Goal: Navigation & Orientation: Find specific page/section

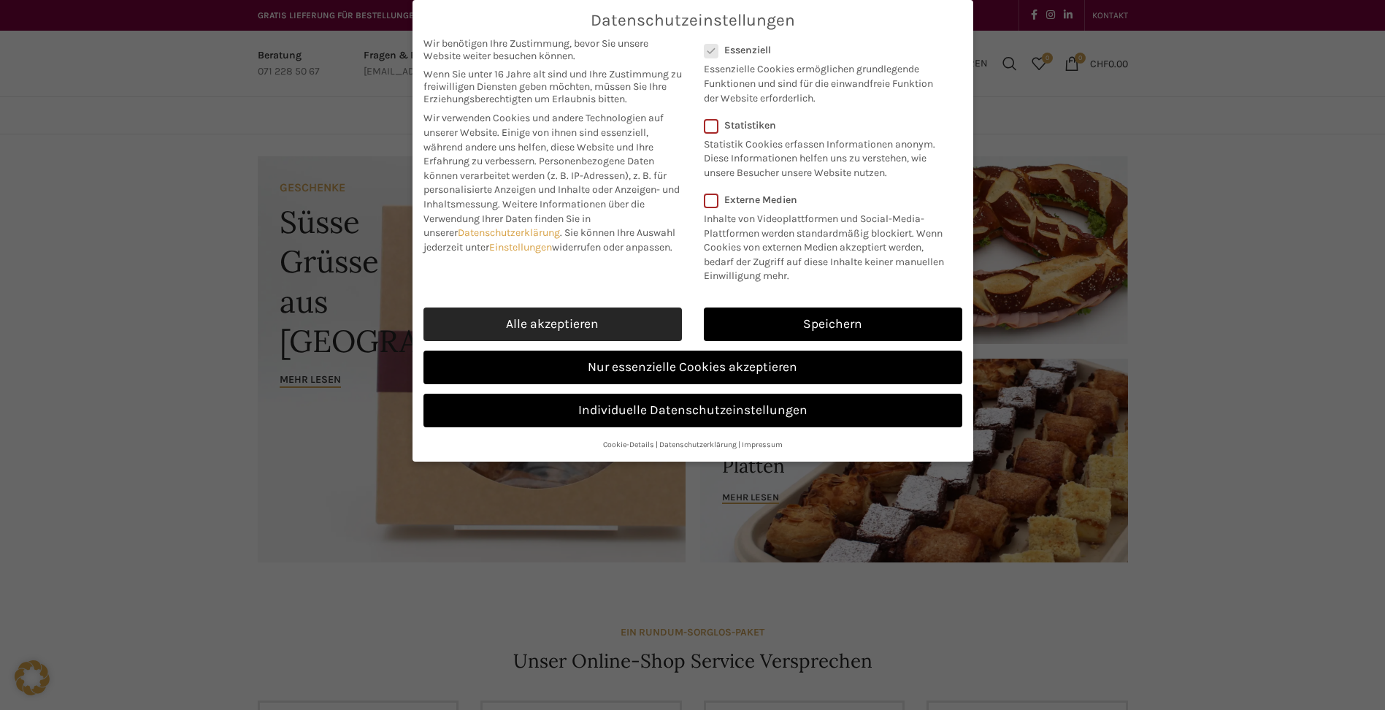
click at [560, 330] on link "Alle akzeptieren" at bounding box center [552, 324] width 258 height 34
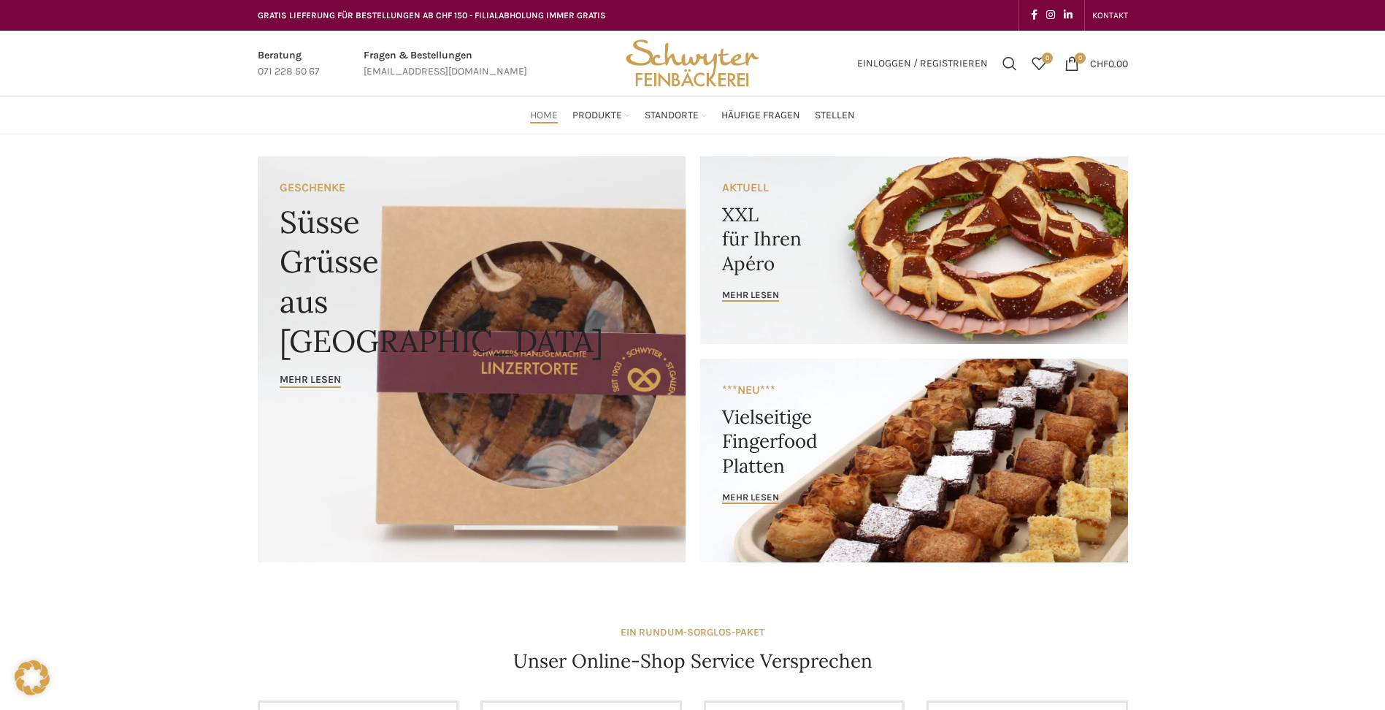
click at [987, 253] on link "Banner link" at bounding box center [914, 250] width 428 height 188
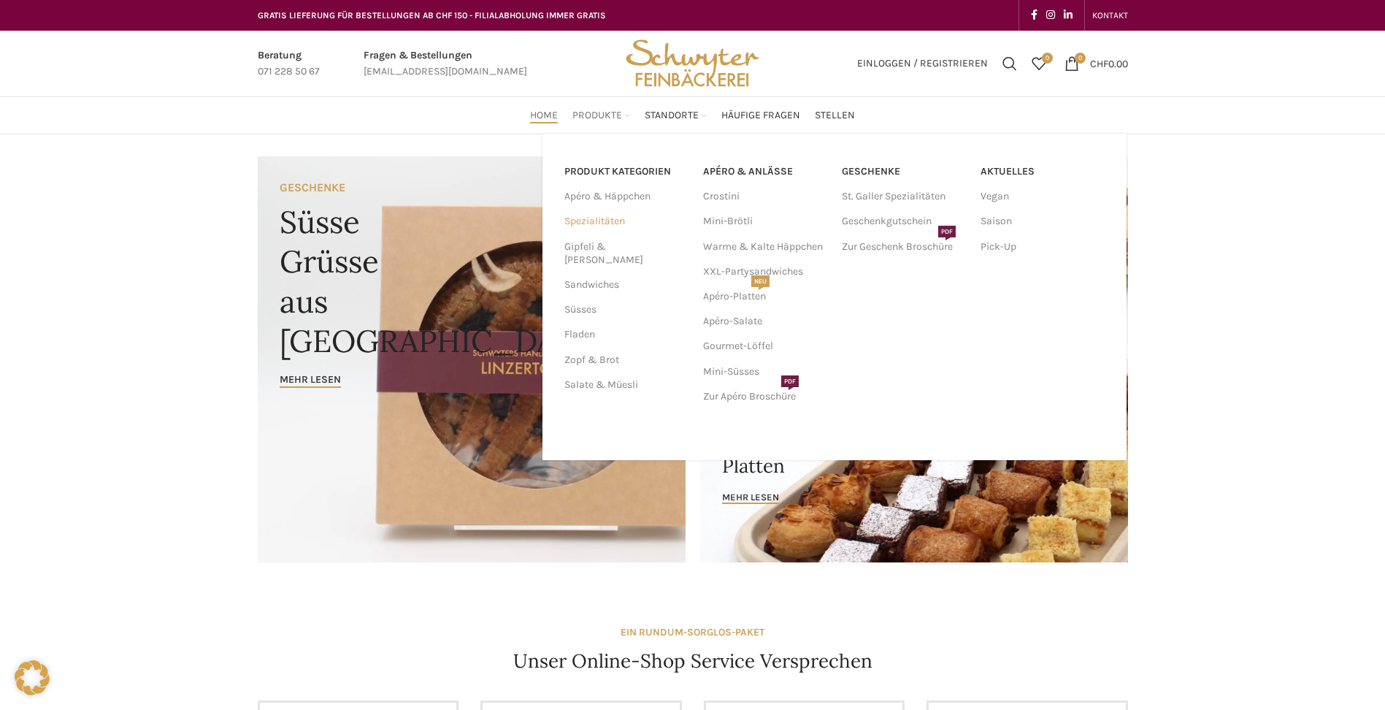
click at [597, 218] on link "Spezialitäten" at bounding box center [624, 221] width 121 height 25
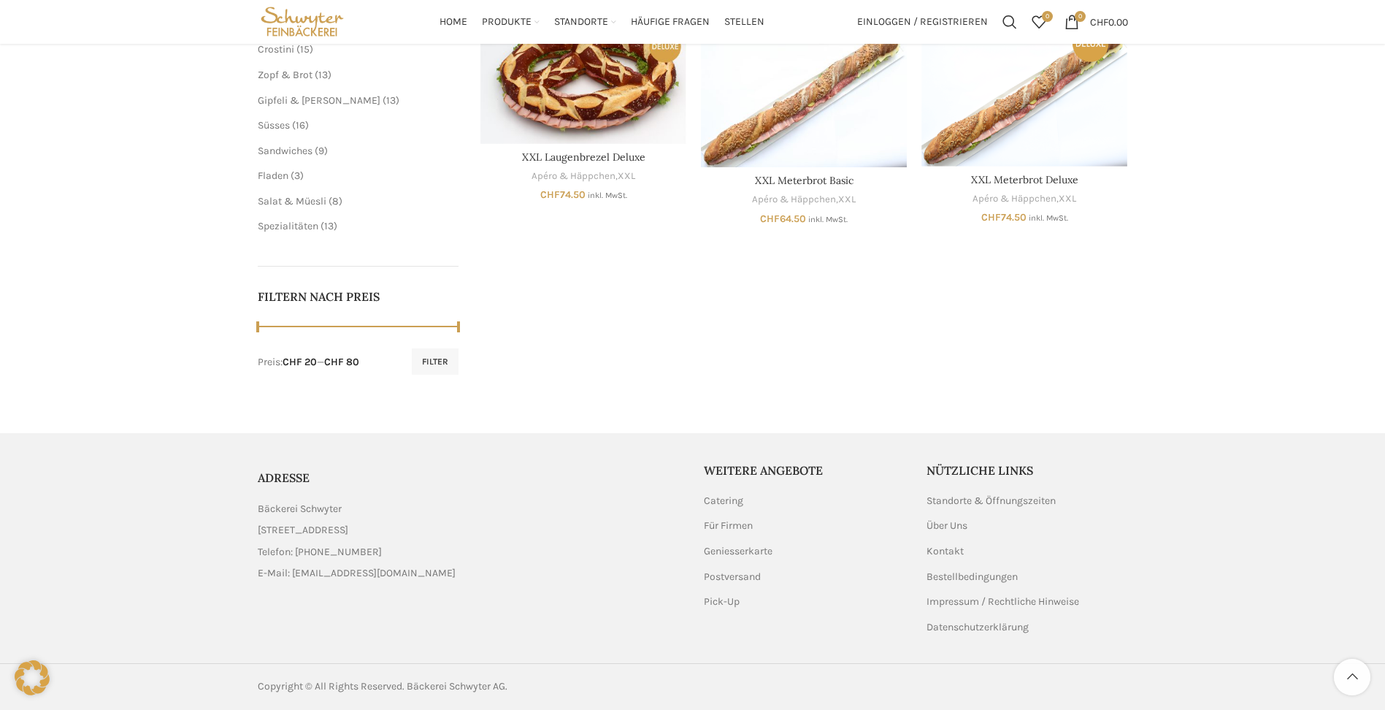
scroll to position [28, 0]
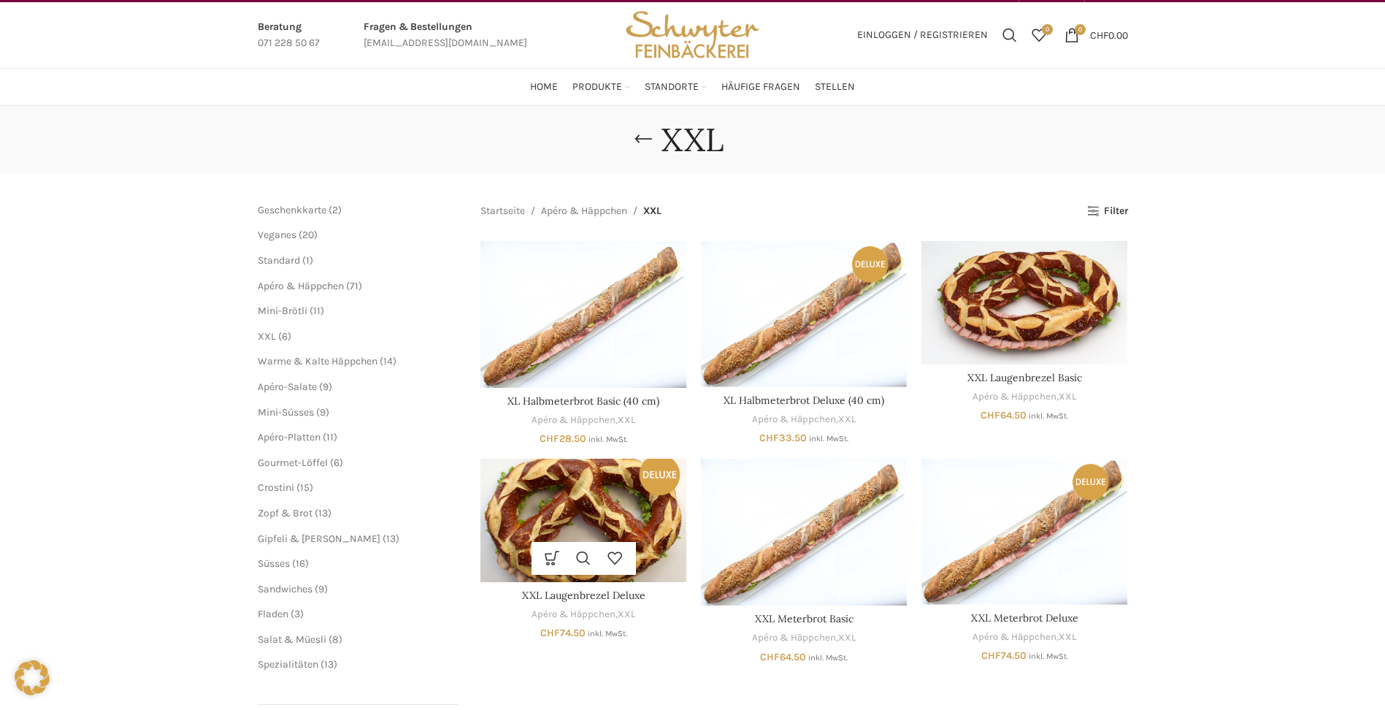
click at [647, 486] on img "XXL Laugenbrezel Deluxe" at bounding box center [583, 520] width 206 height 123
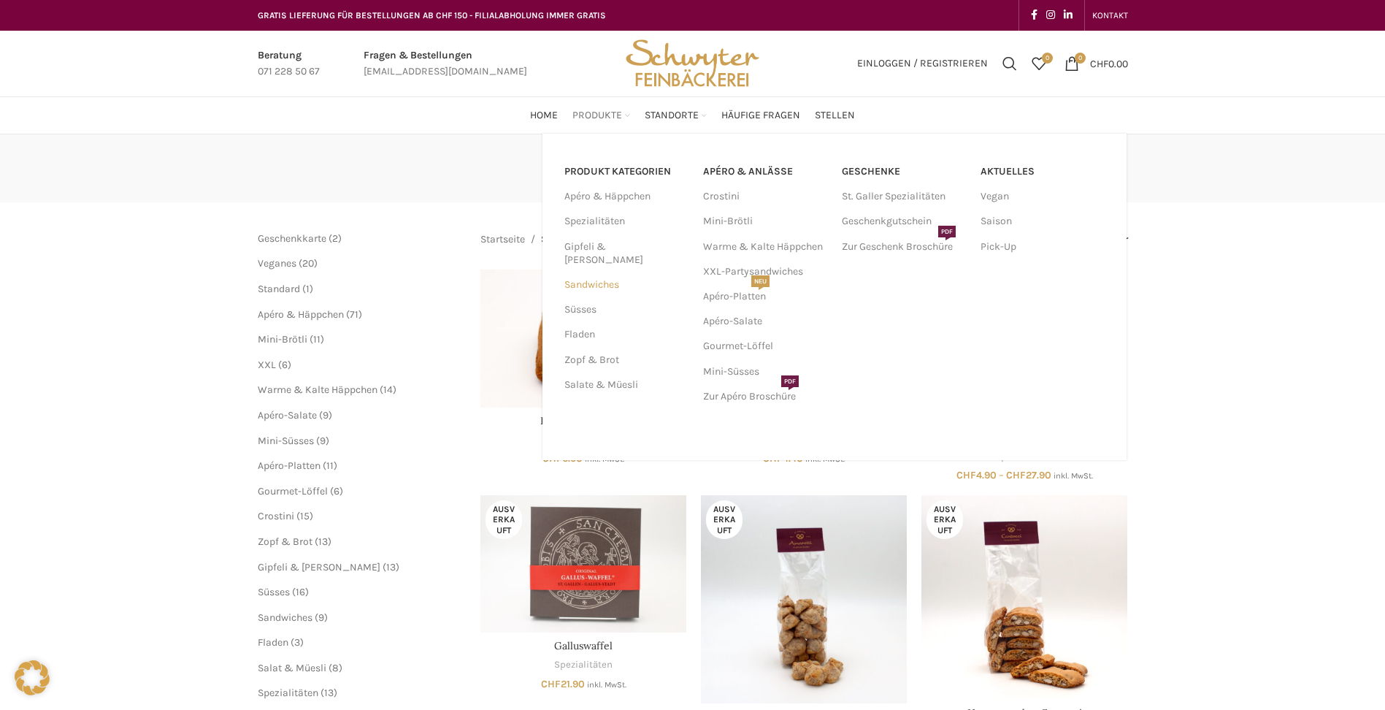
click at [605, 272] on link "Sandwiches" at bounding box center [624, 284] width 121 height 25
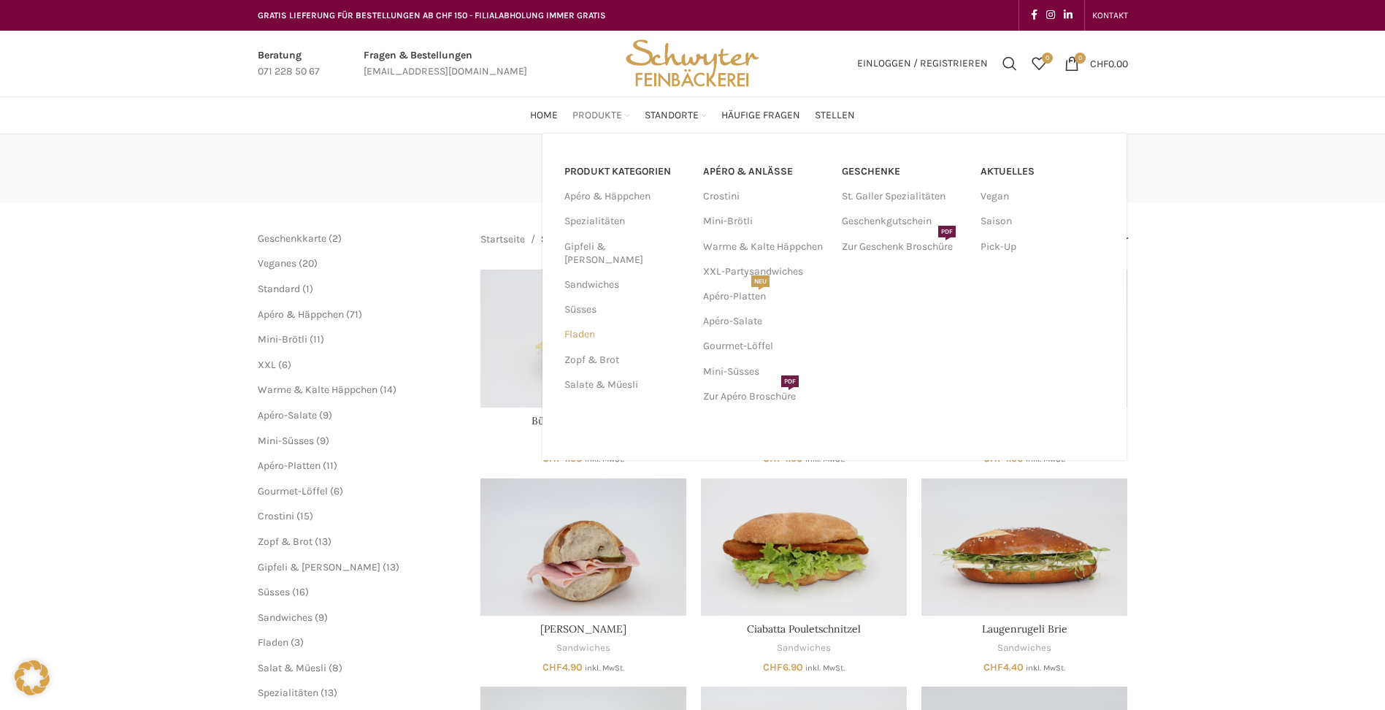
click at [598, 322] on link "Fladen" at bounding box center [624, 334] width 121 height 25
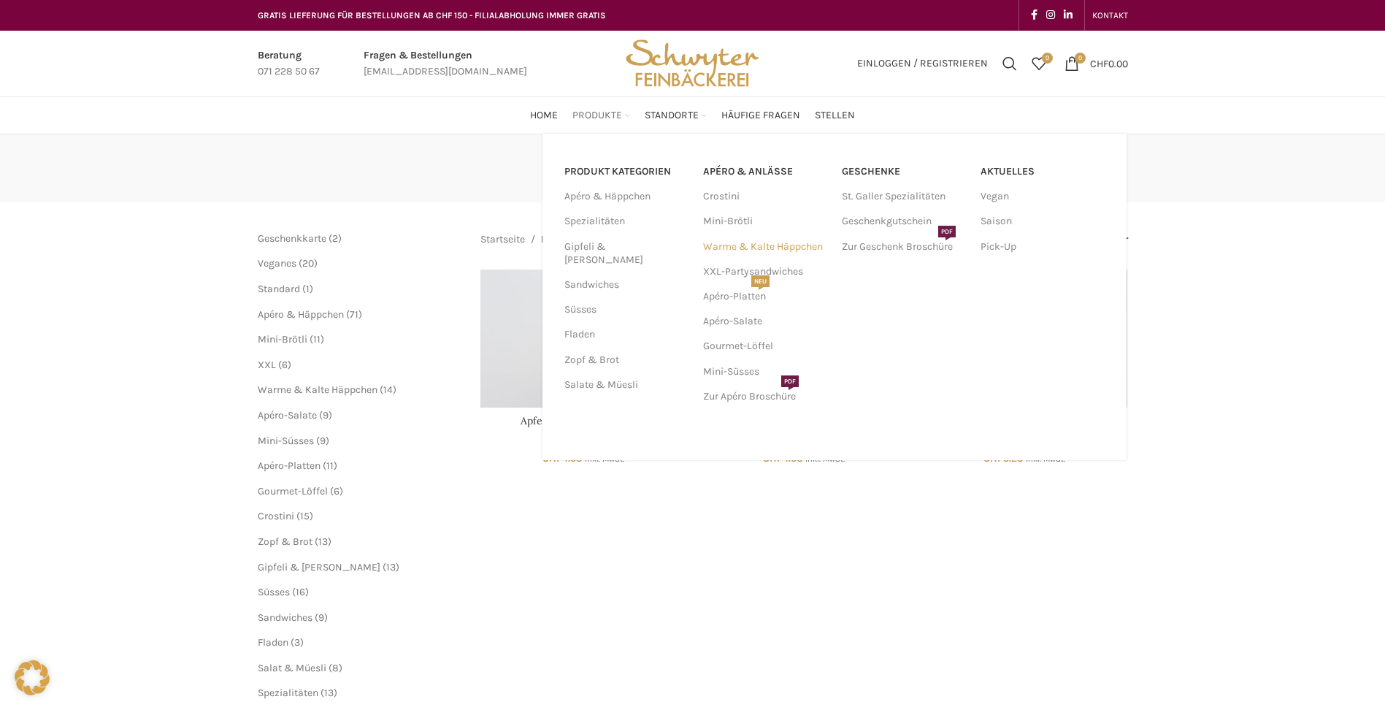
click at [742, 243] on link "Warme & Kalte Häppchen" at bounding box center [765, 246] width 124 height 25
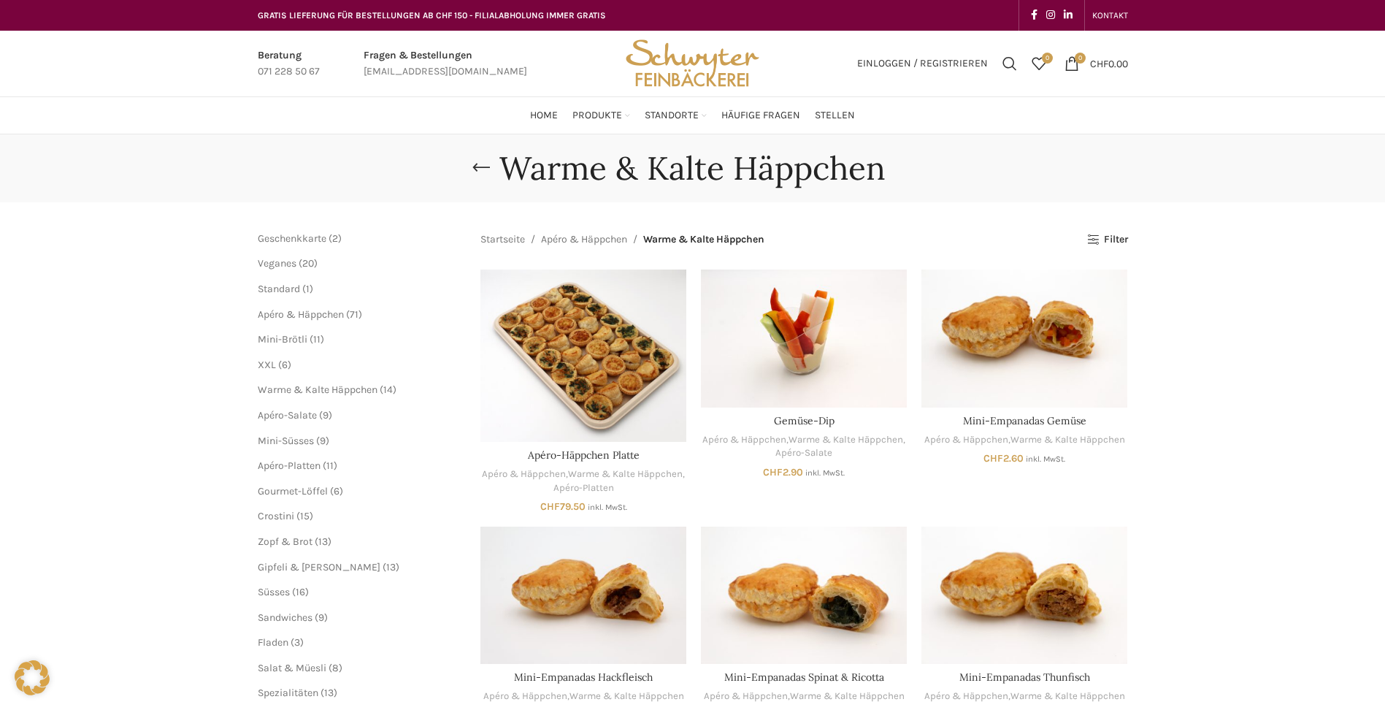
scroll to position [146, 0]
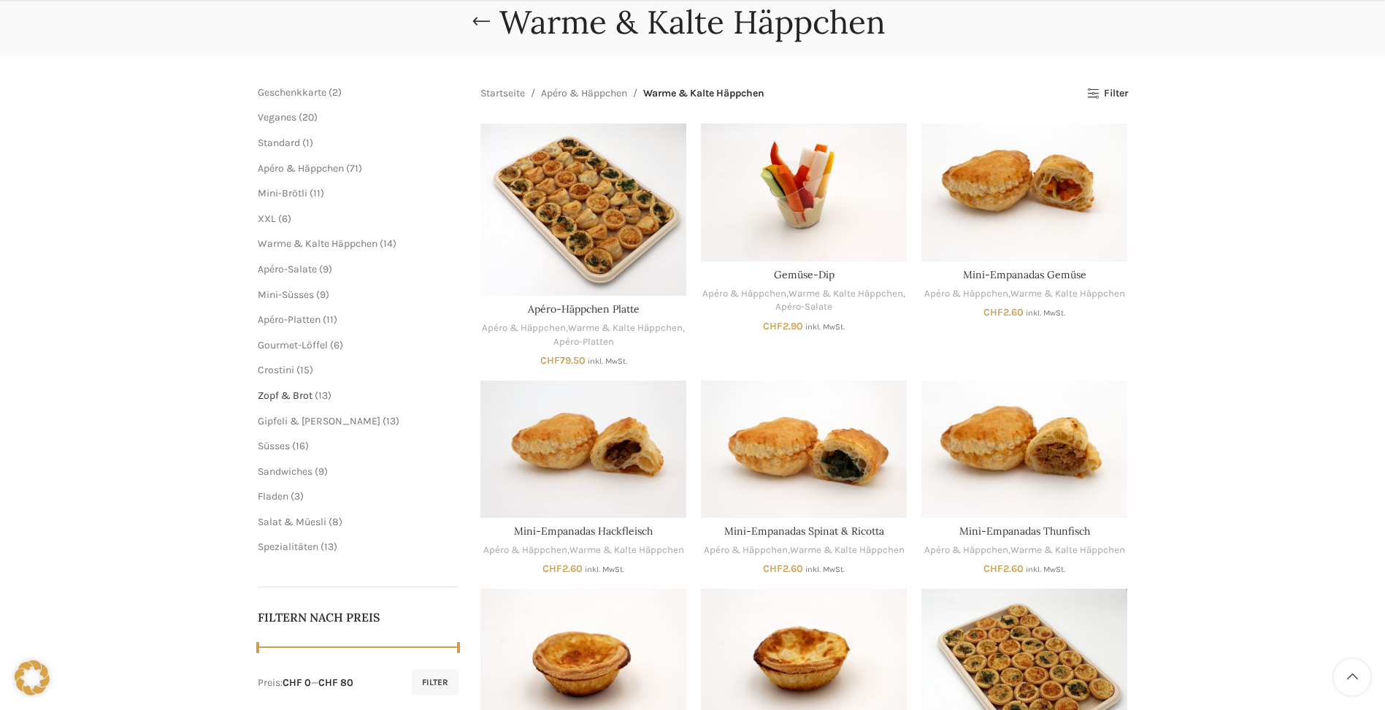
click at [307, 395] on span "Zopf & Brot" at bounding box center [285, 395] width 55 height 12
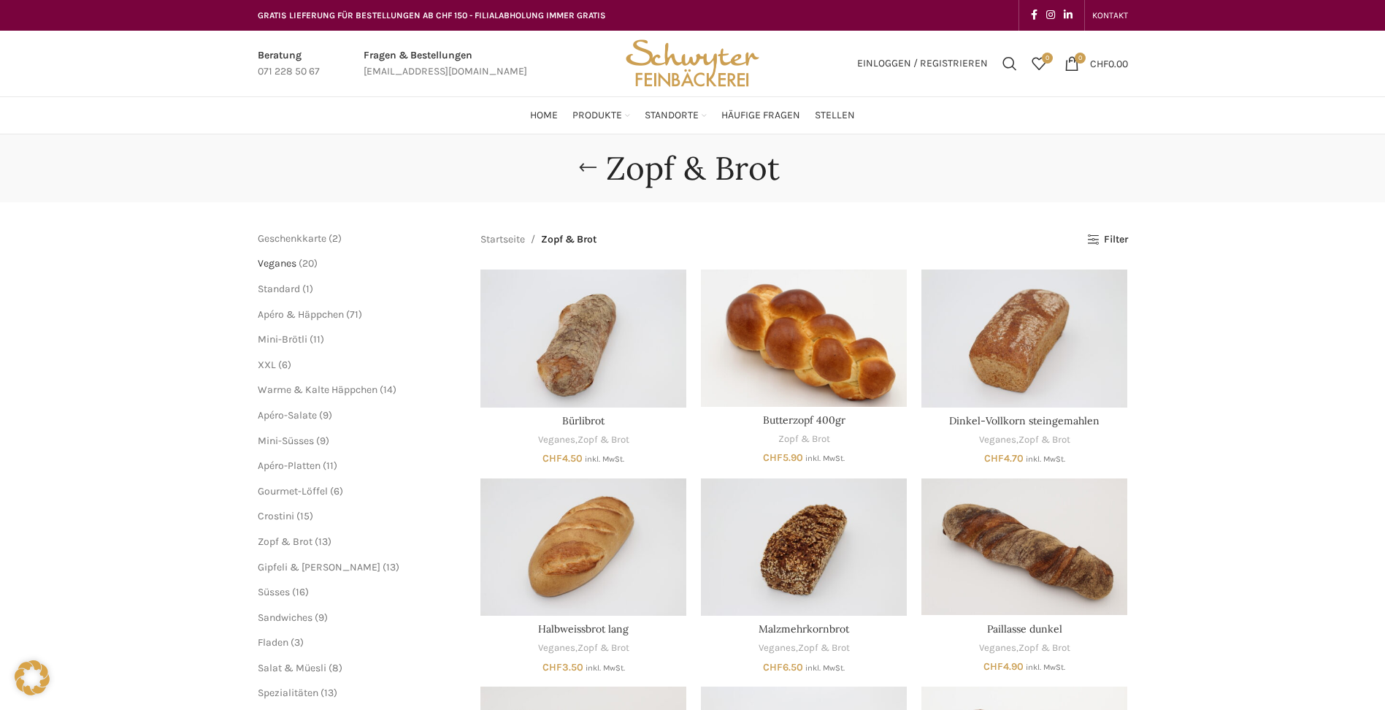
click at [291, 266] on span "Veganes" at bounding box center [277, 263] width 39 height 12
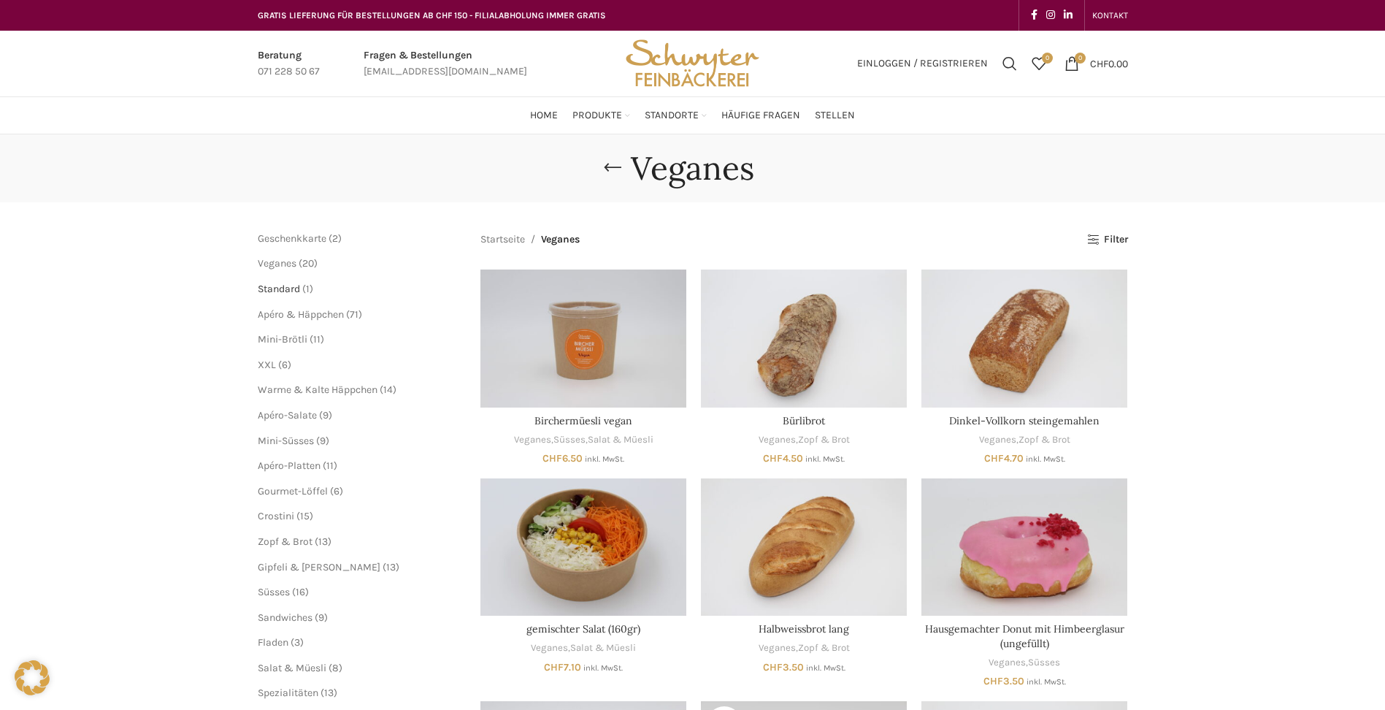
click at [287, 292] on span "Standard" at bounding box center [279, 289] width 42 height 12
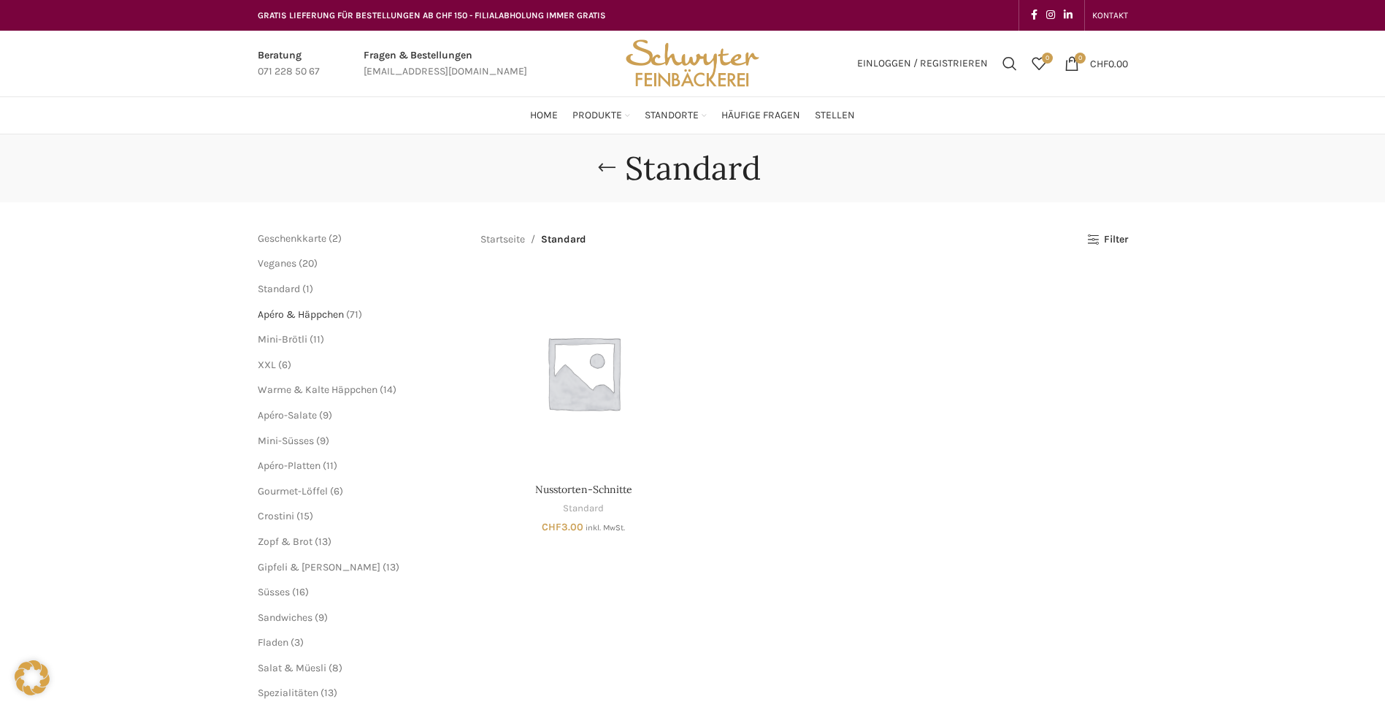
click at [290, 315] on span "Apéro & Häppchen" at bounding box center [301, 314] width 86 height 12
click at [291, 340] on span "Mini-Brötli" at bounding box center [283, 339] width 50 height 12
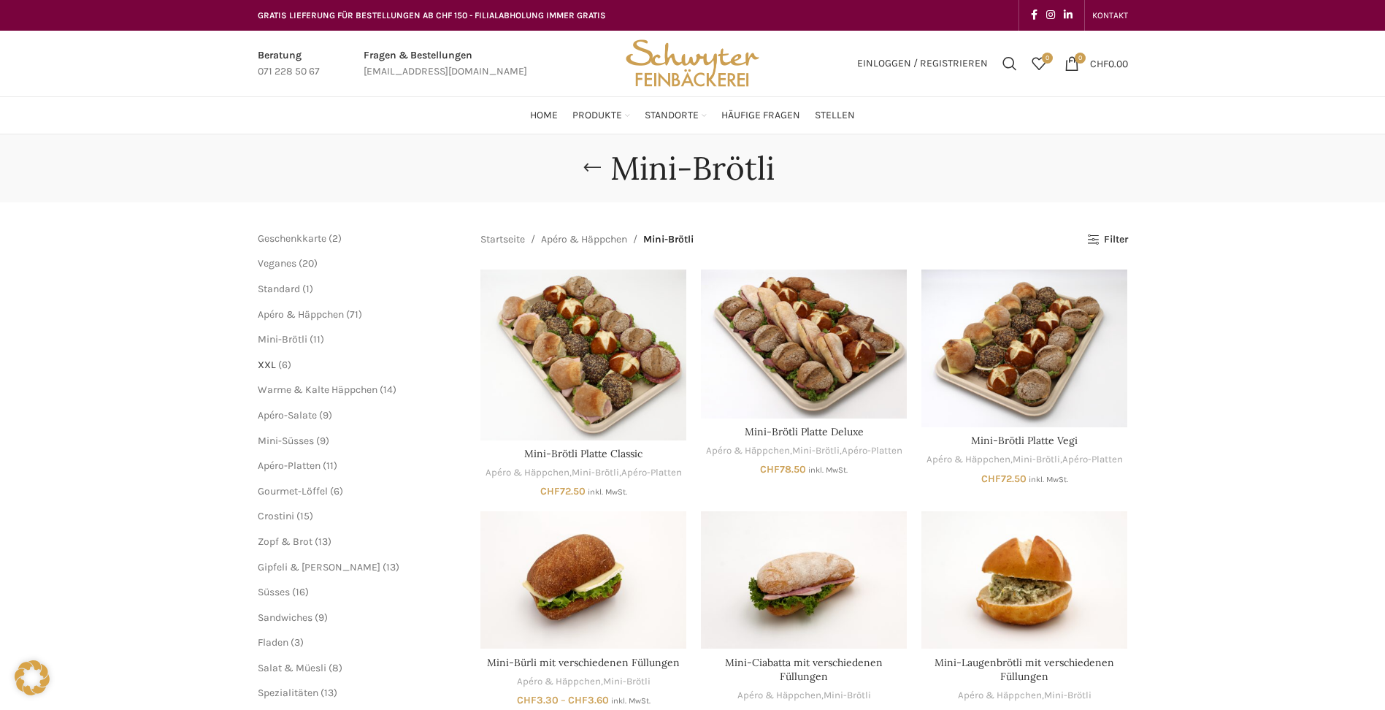
click at [265, 365] on span "XXL" at bounding box center [267, 365] width 18 height 12
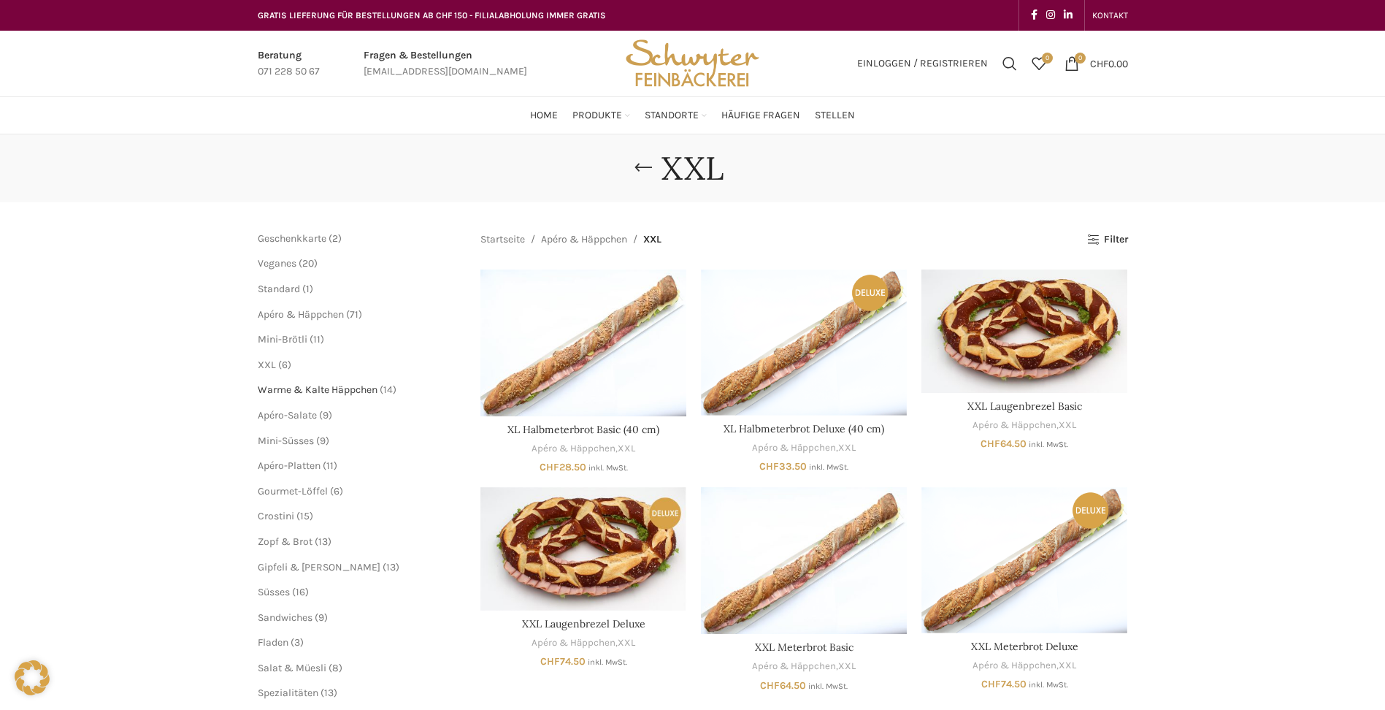
click at [284, 387] on span "Warme & Kalte Häppchen" at bounding box center [318, 389] width 120 height 12
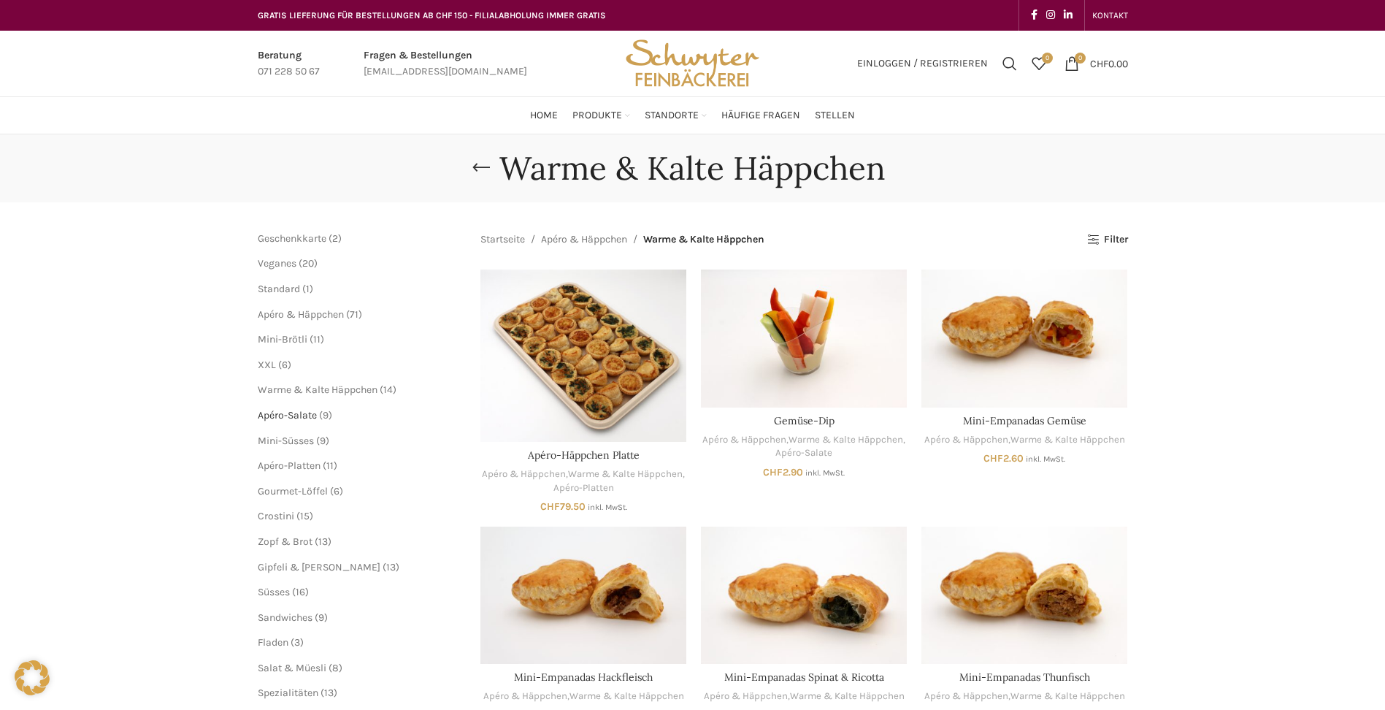
click at [276, 418] on span "Apéro-Salate" at bounding box center [287, 415] width 59 height 12
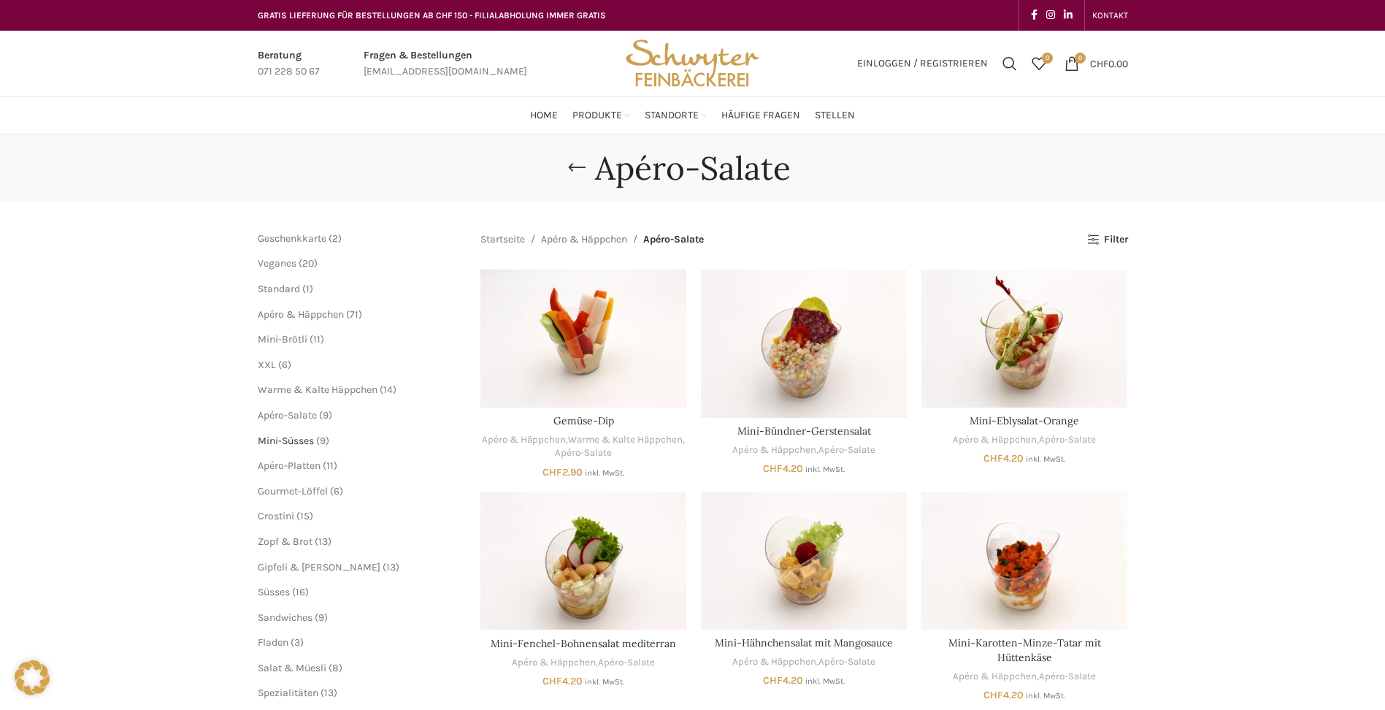
click at [291, 445] on span "Mini-Süsses" at bounding box center [286, 440] width 56 height 12
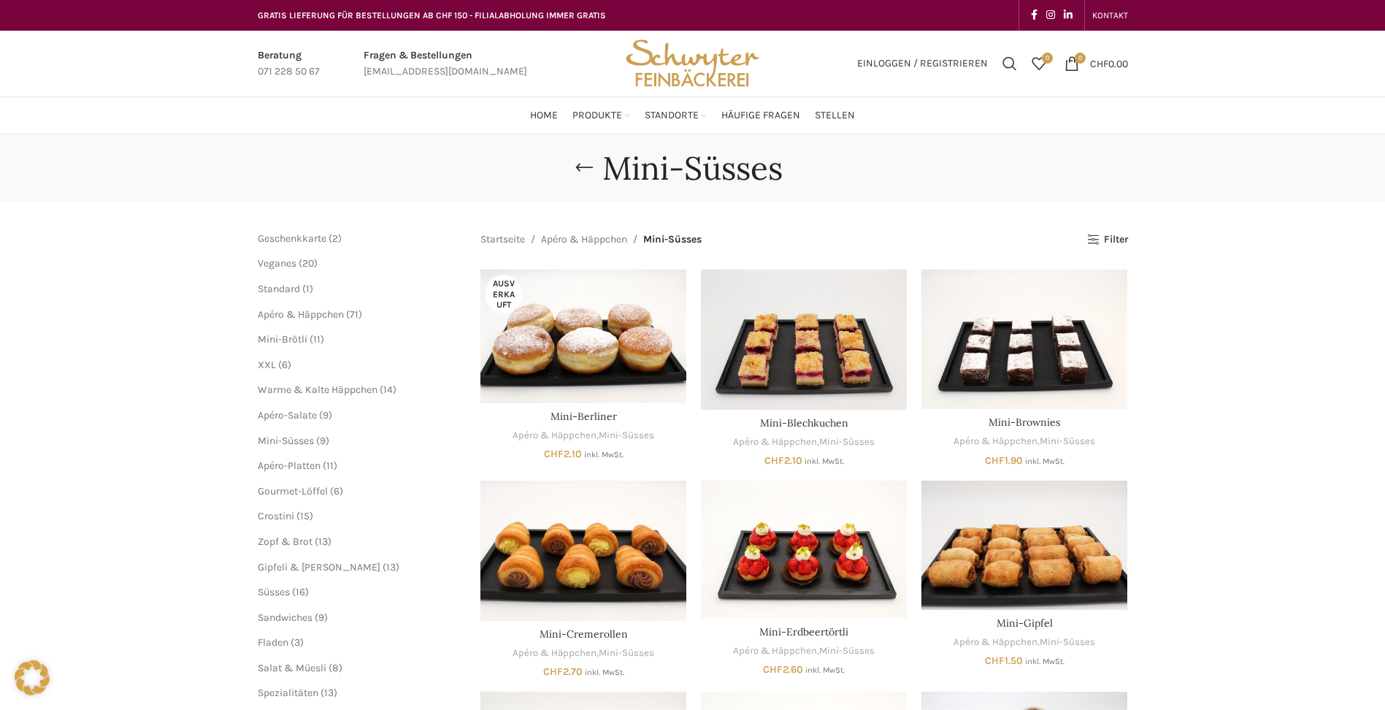
click at [283, 469] on span "Apéro-Platten" at bounding box center [289, 465] width 63 height 12
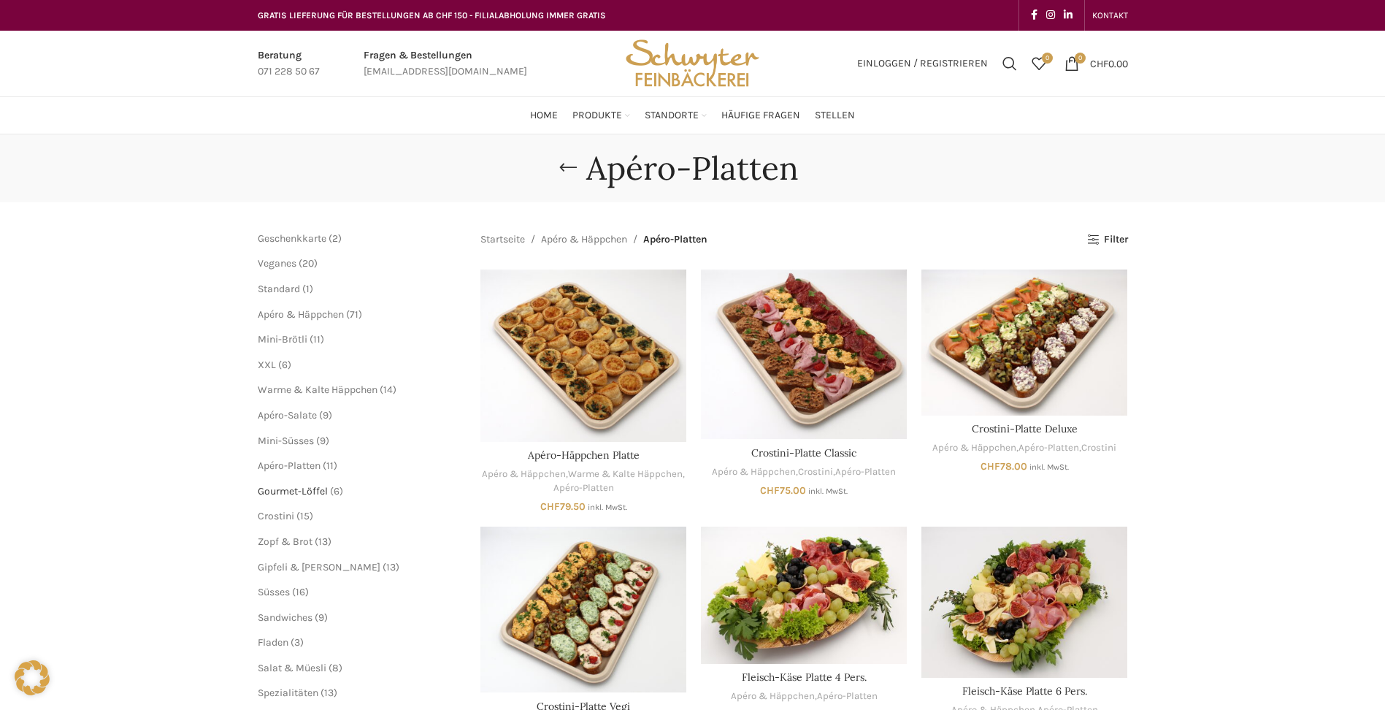
click at [286, 493] on span "Gourmet-Löffel" at bounding box center [293, 491] width 70 height 12
click at [291, 492] on span "Gourmet-Löffel" at bounding box center [293, 491] width 70 height 12
click at [285, 514] on span "Crostini" at bounding box center [276, 516] width 37 height 12
